Goal: Information Seeking & Learning: Learn about a topic

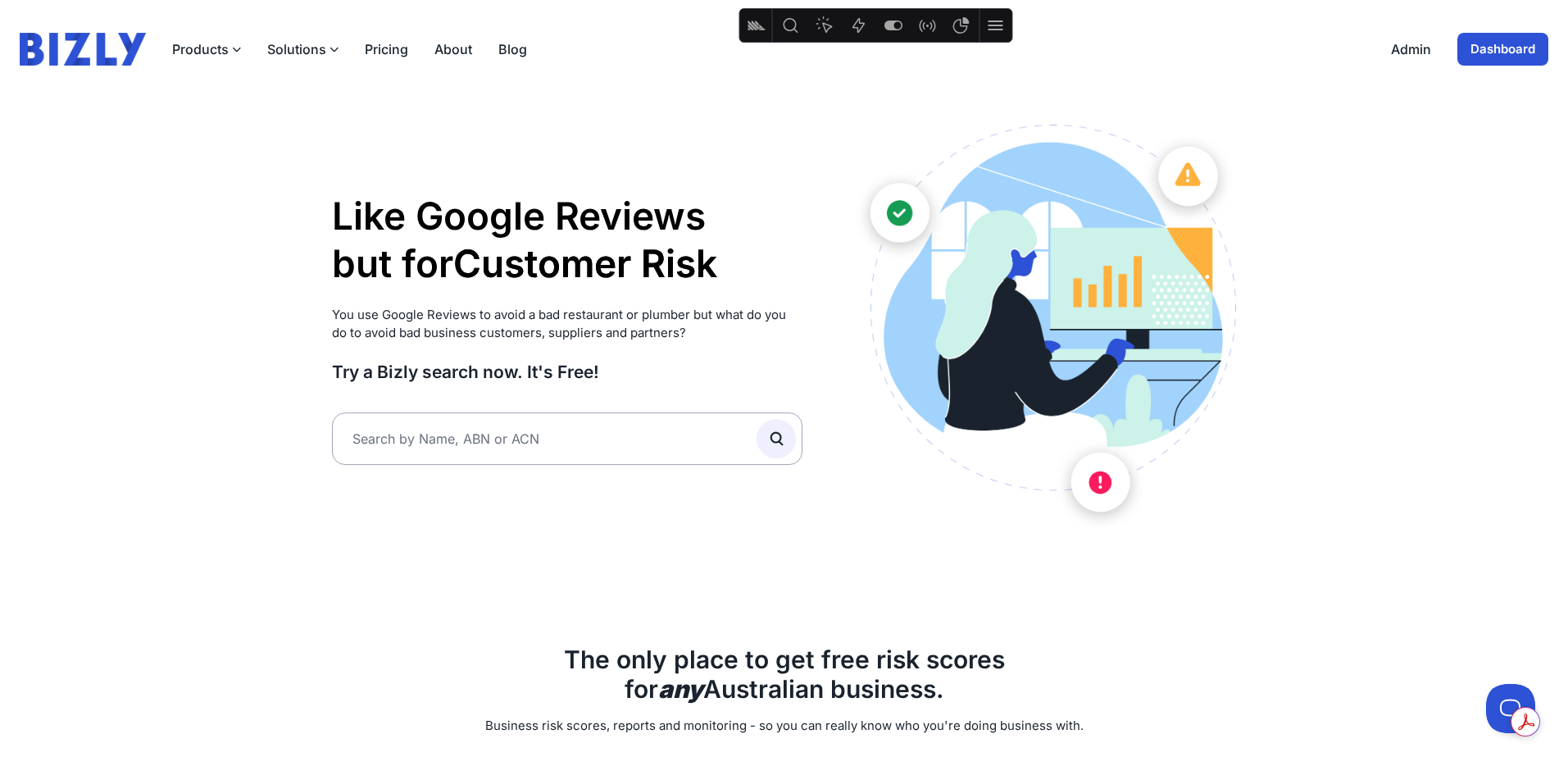
click at [1525, 39] on link "Dashboard" at bounding box center [1503, 49] width 91 height 33
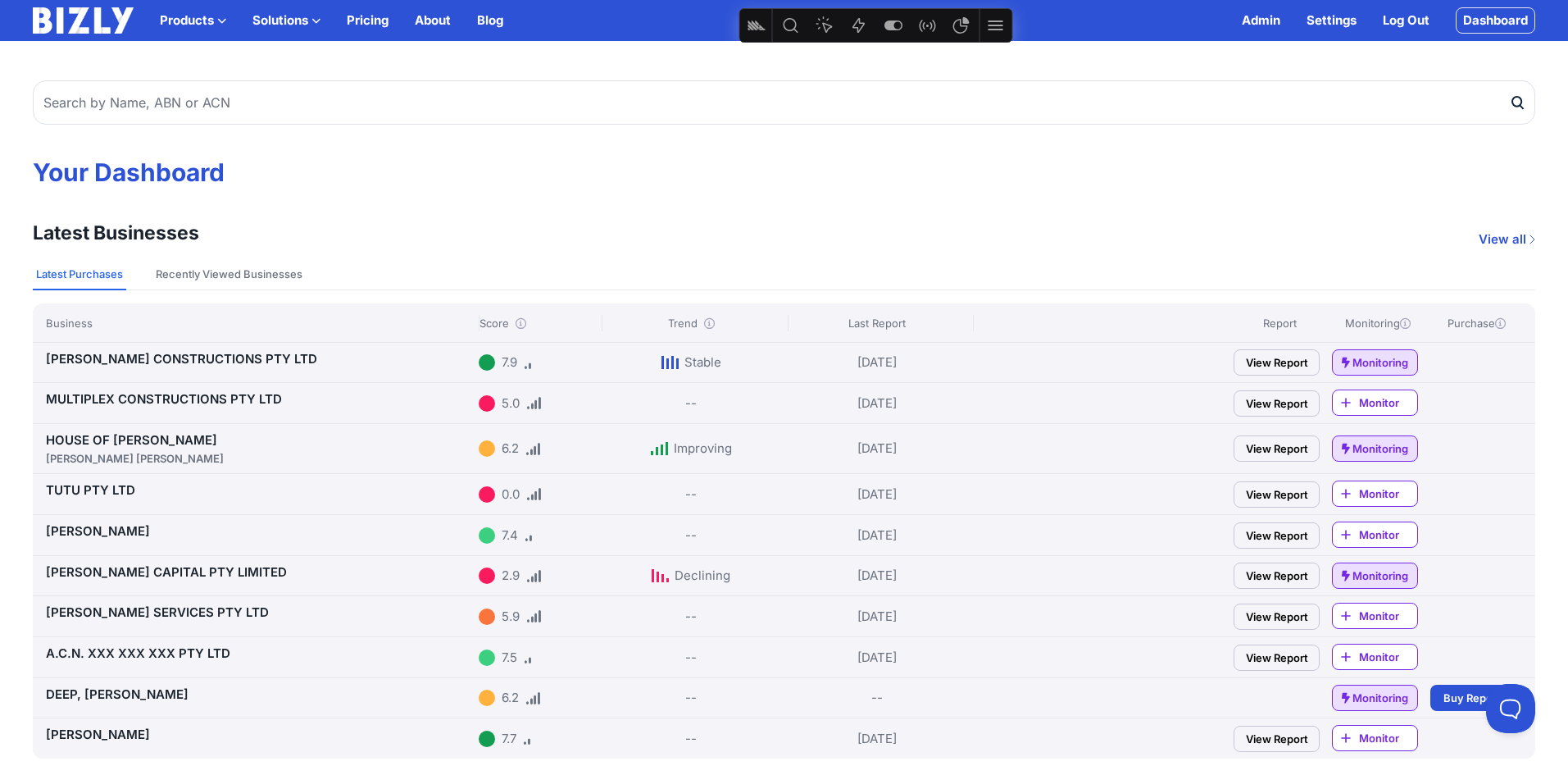
click at [129, 439] on link "HOUSE OF HERAS AZZI HERAS, SILVANA" at bounding box center [259, 450] width 427 height 35
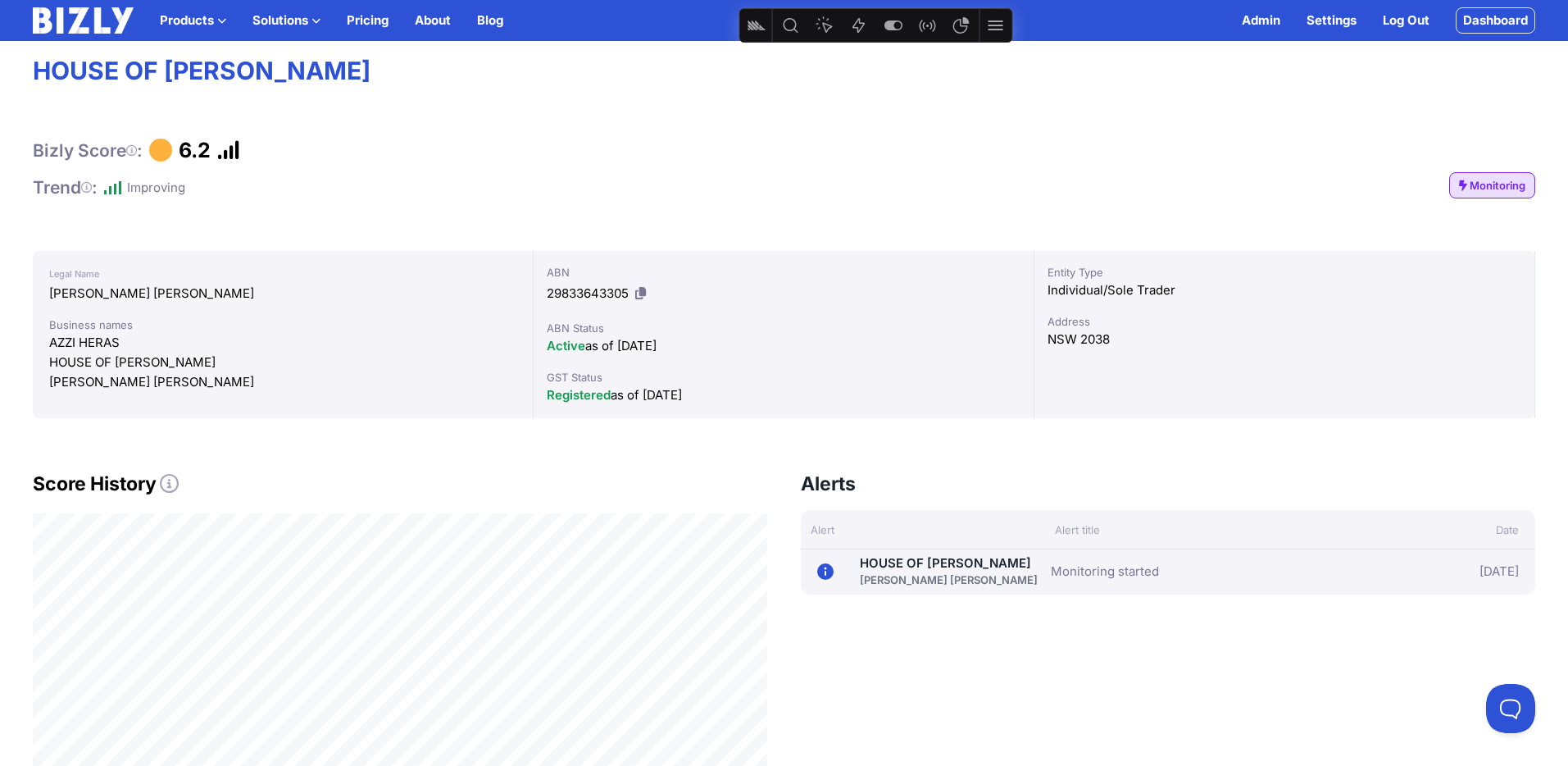
scroll to position [63, 0]
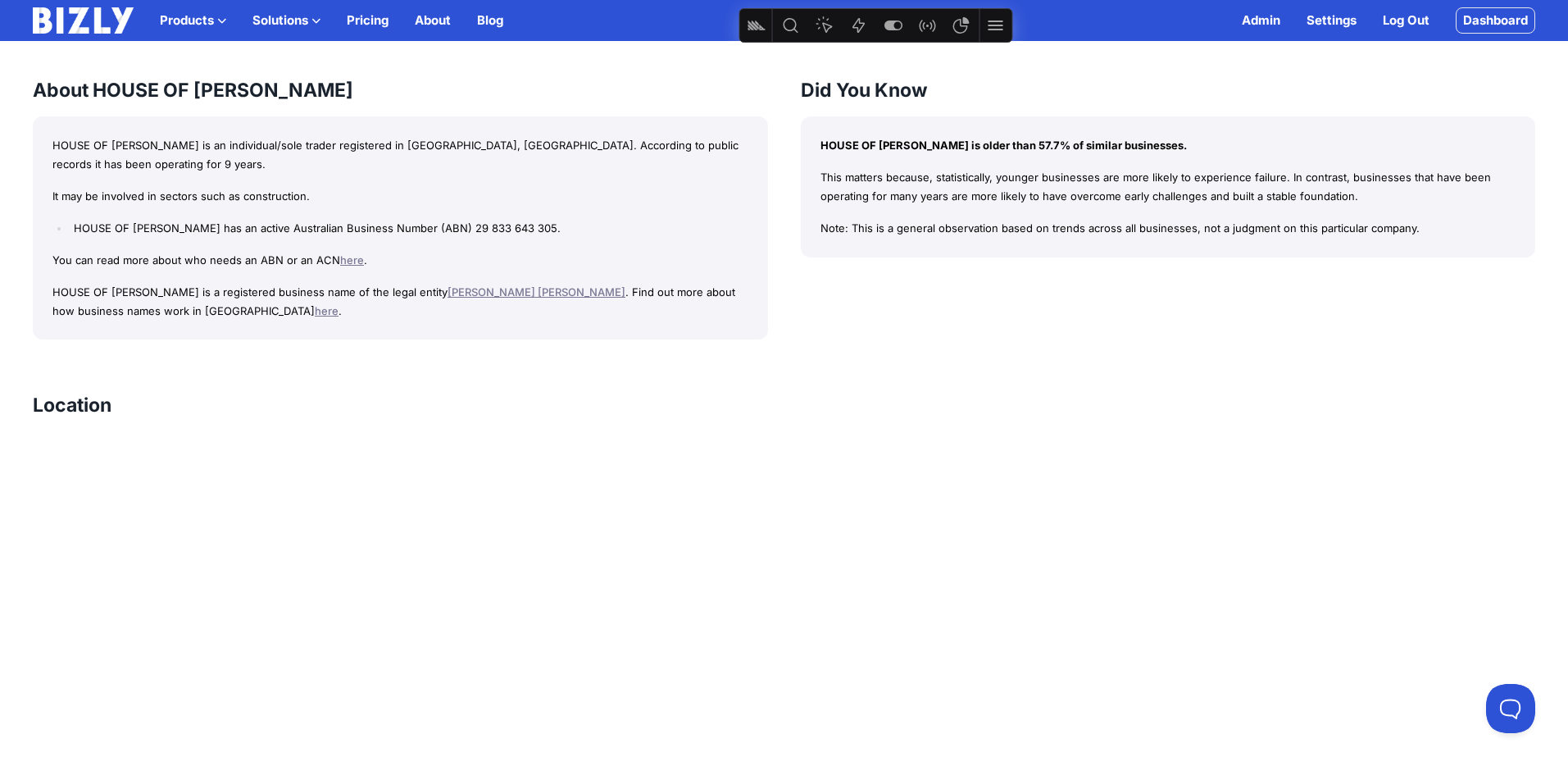
scroll to position [2337, 0]
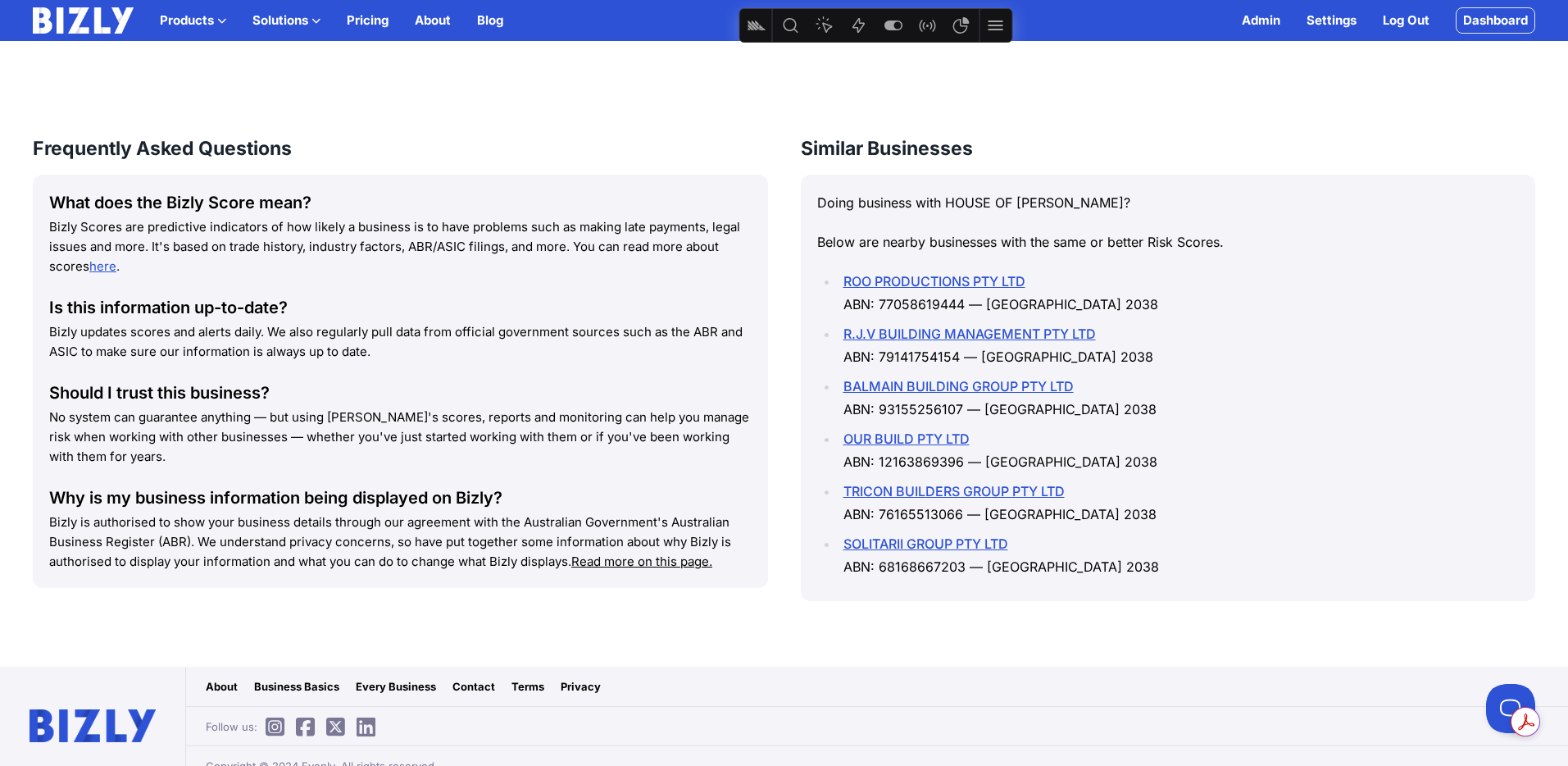
click at [660, 554] on u "Read more on this page." at bounding box center [641, 562] width 141 height 15
